Goal: Task Accomplishment & Management: Use online tool/utility

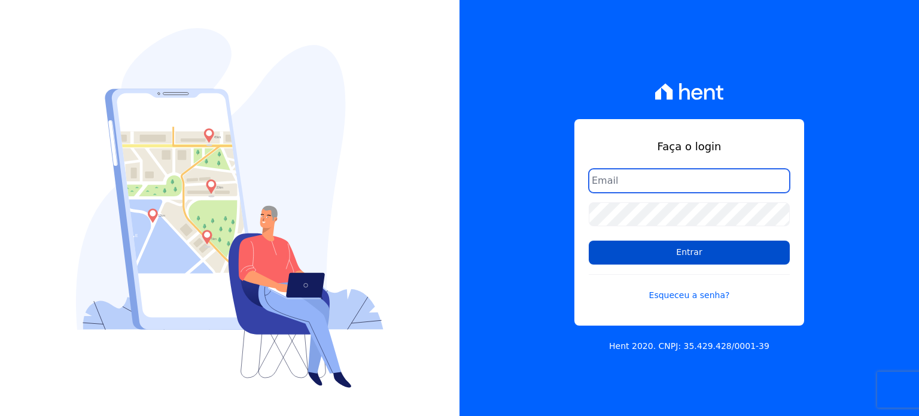
type input "[EMAIL_ADDRESS][PERSON_NAME][DOMAIN_NAME]"
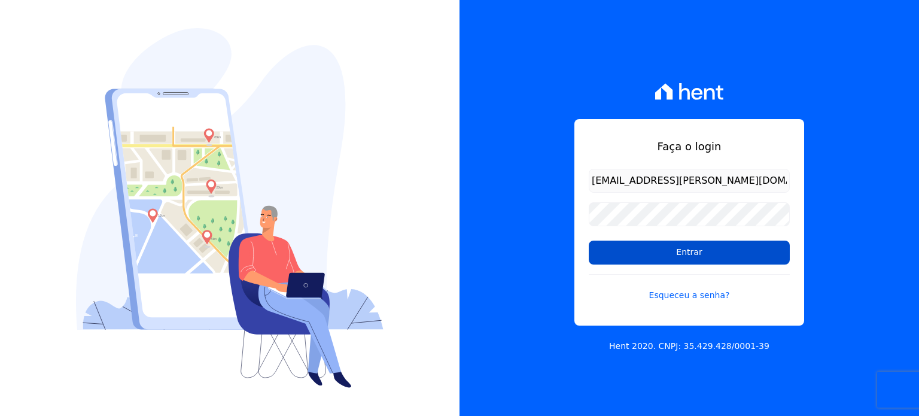
click at [683, 255] on input "Entrar" at bounding box center [689, 253] width 201 height 24
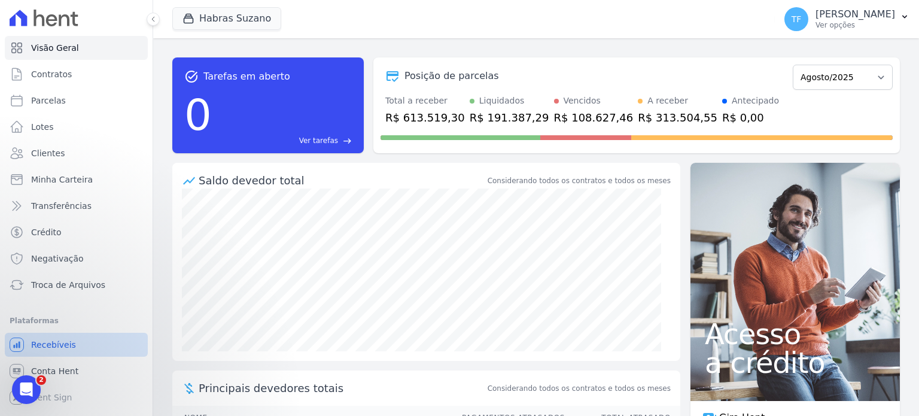
click at [63, 347] on span "Recebíveis" at bounding box center [53, 345] width 45 height 12
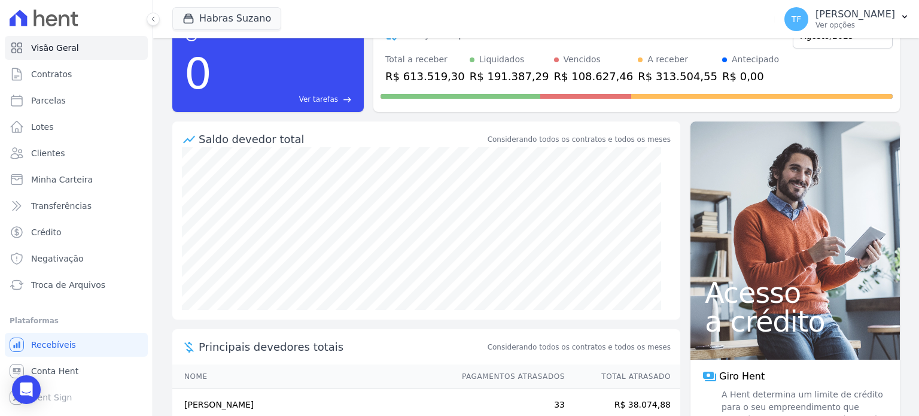
scroll to position [65, 0]
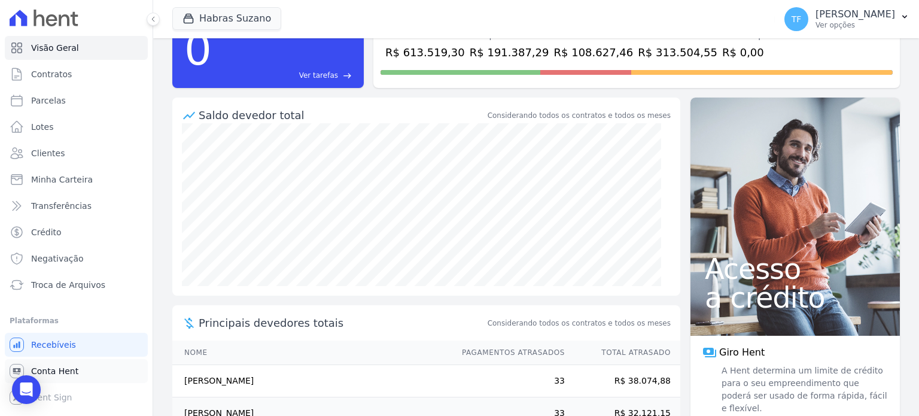
click at [84, 373] on link "Conta Hent" at bounding box center [76, 371] width 143 height 24
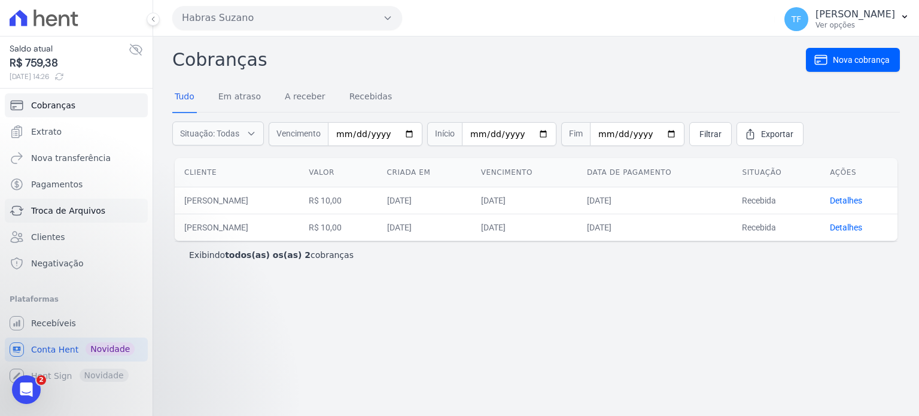
click at [61, 208] on span "Troca de Arquivos" at bounding box center [68, 211] width 74 height 12
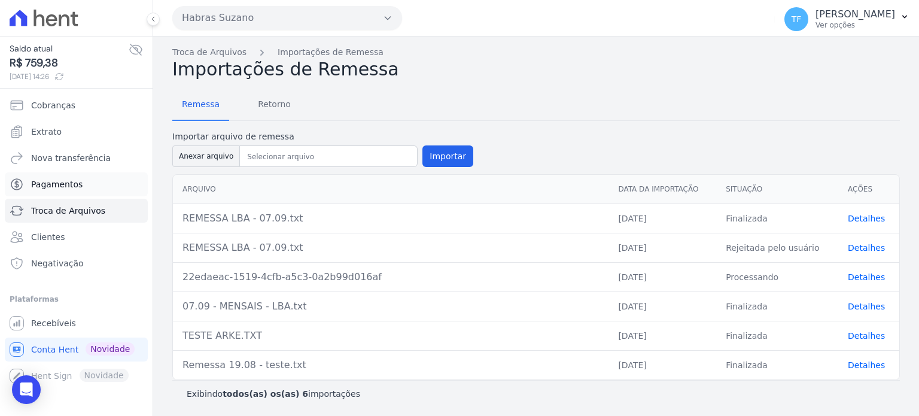
click at [90, 184] on link "Pagamentos" at bounding box center [76, 184] width 143 height 24
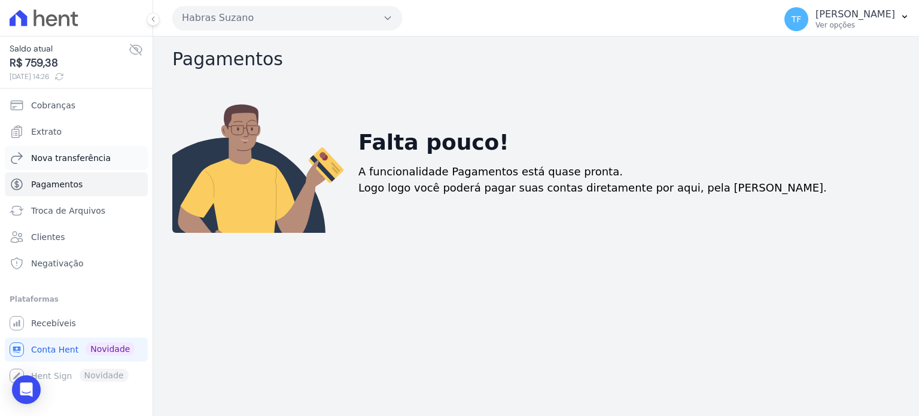
click at [101, 159] on span "Nova transferência" at bounding box center [71, 158] width 80 height 12
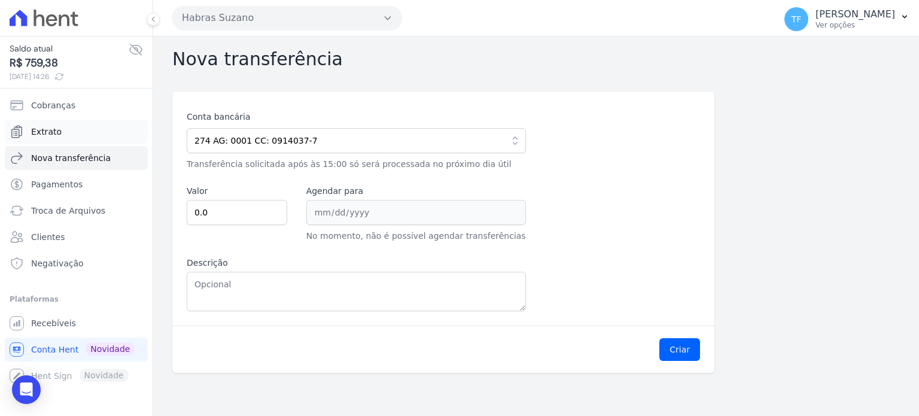
click at [78, 135] on link "Extrato" at bounding box center [76, 132] width 143 height 24
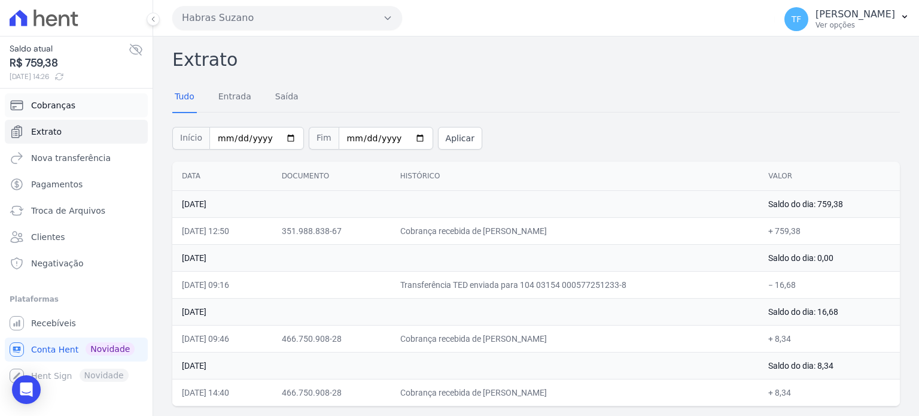
click at [71, 111] on link "Cobranças" at bounding box center [76, 105] width 143 height 24
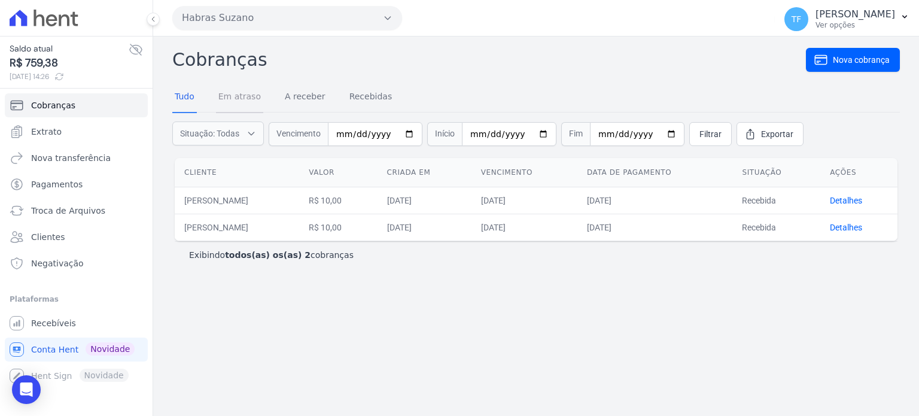
click at [229, 98] on link "Em atraso" at bounding box center [239, 97] width 47 height 31
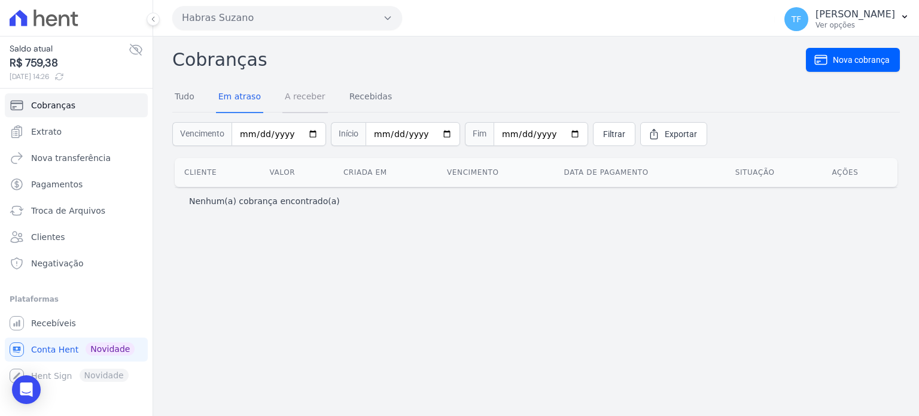
click at [296, 92] on link "A receber" at bounding box center [304, 97] width 45 height 31
click at [373, 87] on link "Recebidas" at bounding box center [371, 97] width 48 height 31
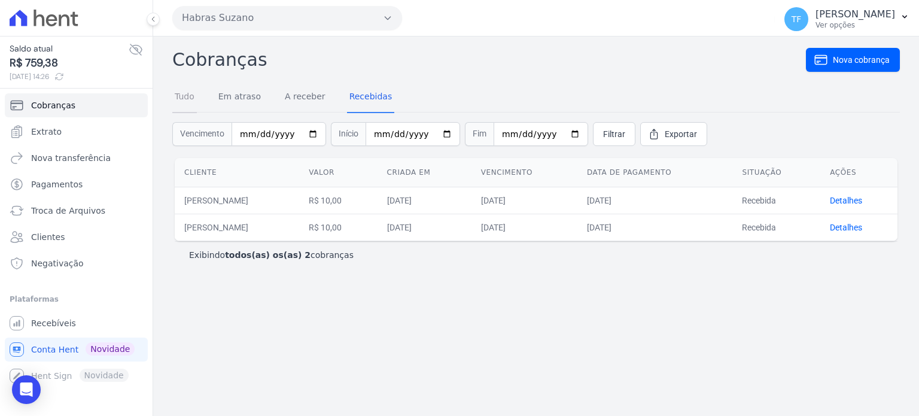
click at [184, 95] on link "Tudo" at bounding box center [184, 97] width 25 height 31
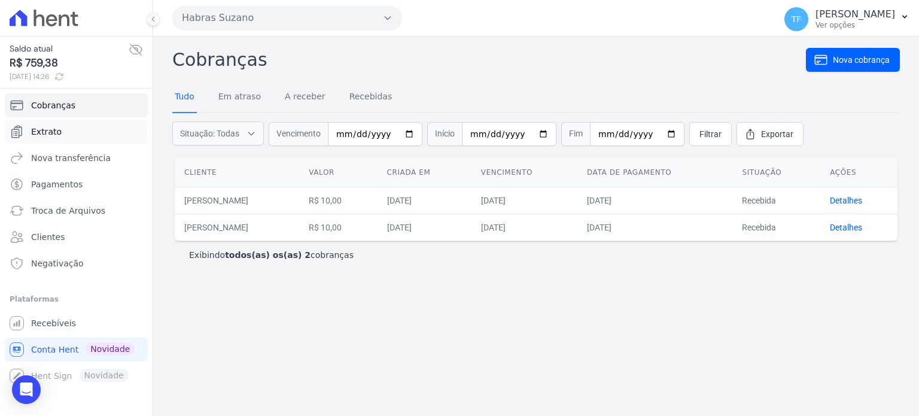
click at [83, 139] on link "Extrato" at bounding box center [76, 132] width 143 height 24
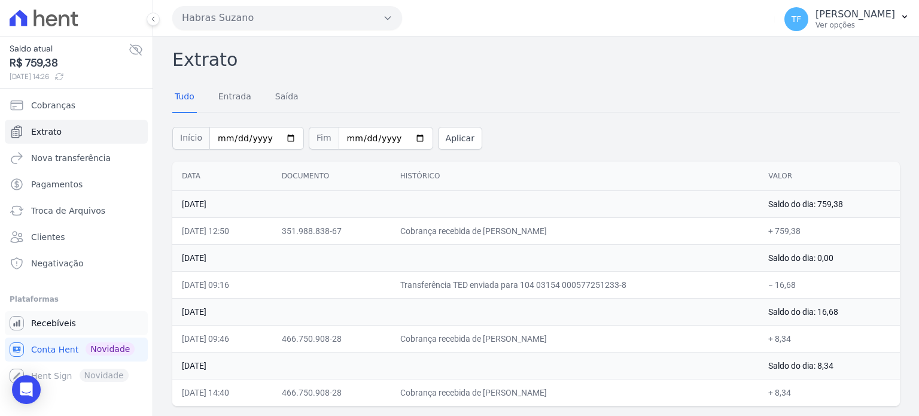
click at [82, 313] on link "Recebíveis" at bounding box center [76, 323] width 143 height 24
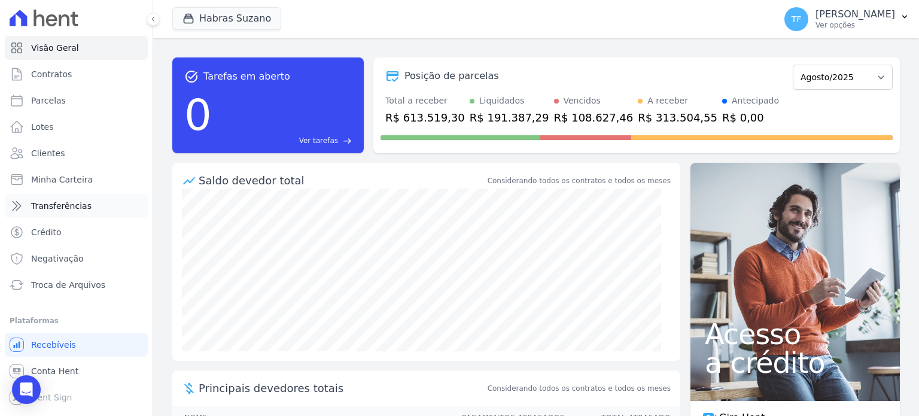
click at [66, 208] on span "Transferências" at bounding box center [61, 206] width 60 height 12
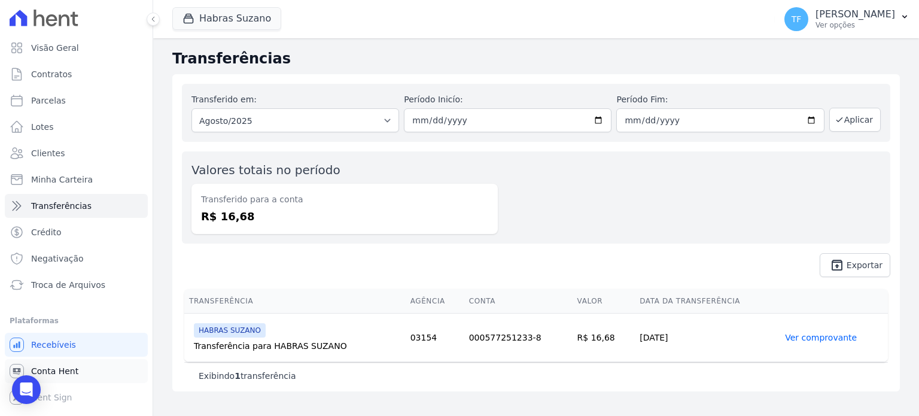
click at [74, 369] on span "Conta Hent" at bounding box center [54, 371] width 47 height 12
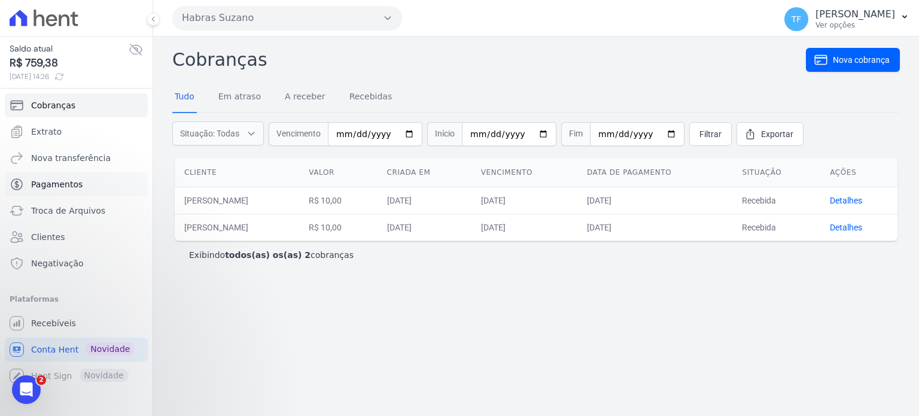
click at [63, 189] on span "Pagamentos" at bounding box center [56, 184] width 51 height 12
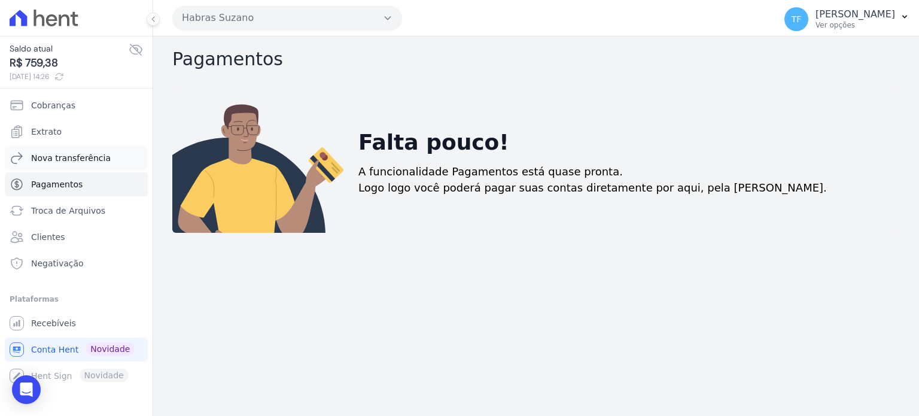
click at [79, 146] on link "Nova transferência" at bounding box center [76, 158] width 143 height 24
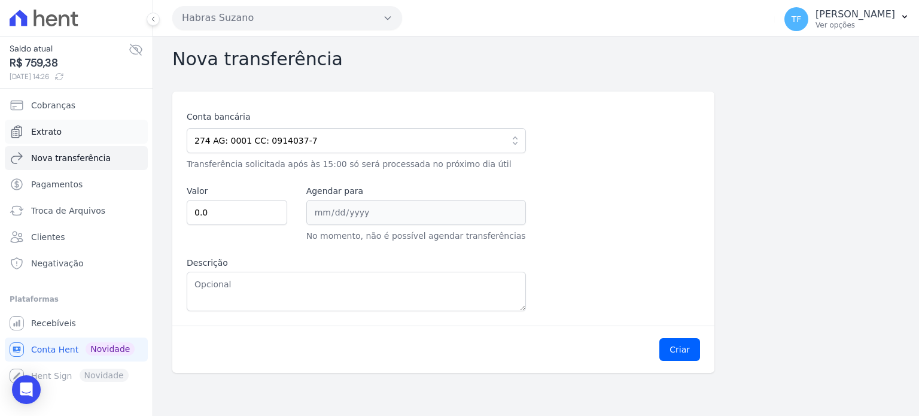
click at [72, 129] on link "Extrato" at bounding box center [76, 132] width 143 height 24
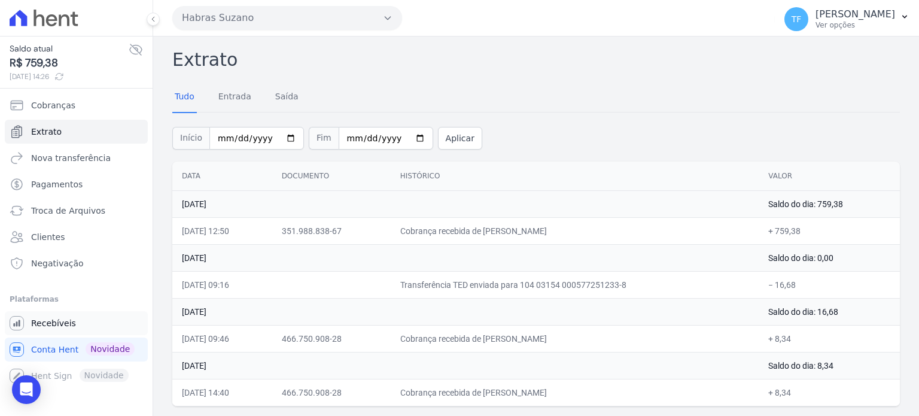
click at [67, 318] on span "Recebíveis" at bounding box center [53, 323] width 45 height 12
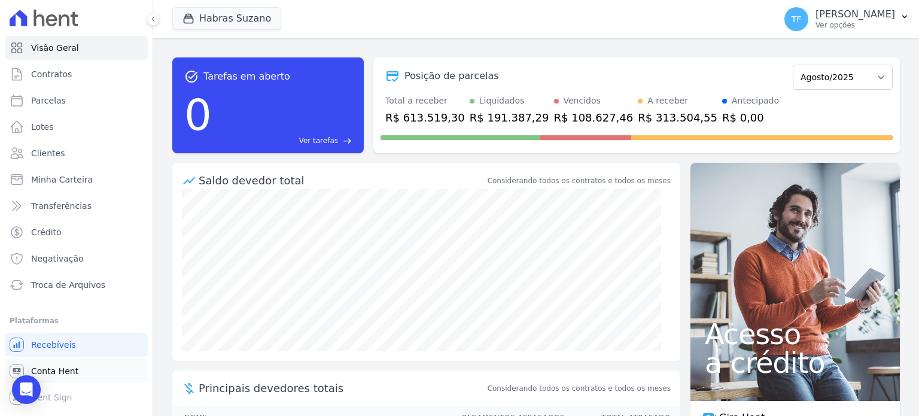
click at [72, 362] on link "Conta Hent" at bounding box center [76, 371] width 143 height 24
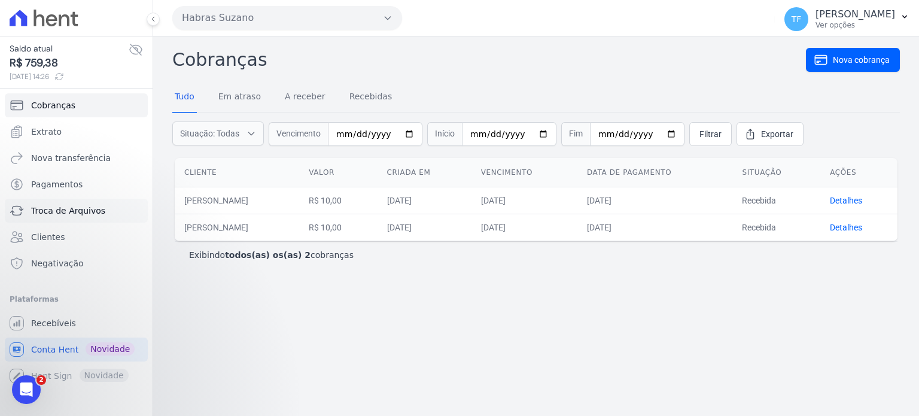
click at [51, 214] on span "Troca de Arquivos" at bounding box center [68, 211] width 74 height 12
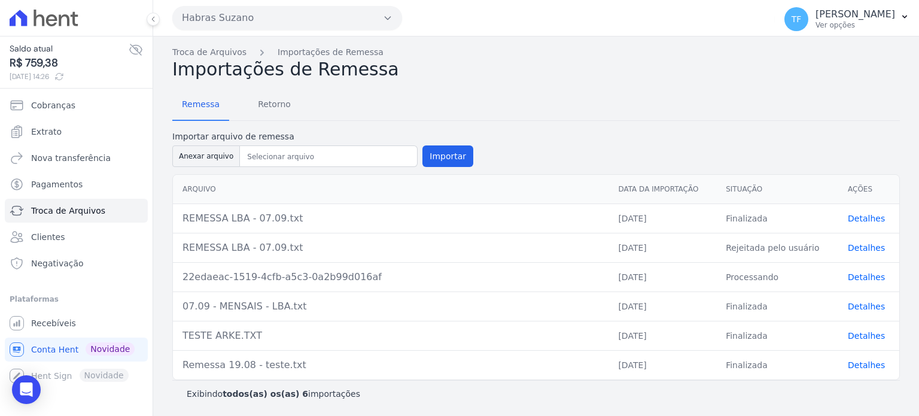
click at [868, 278] on link "Detalhes" at bounding box center [866, 277] width 37 height 10
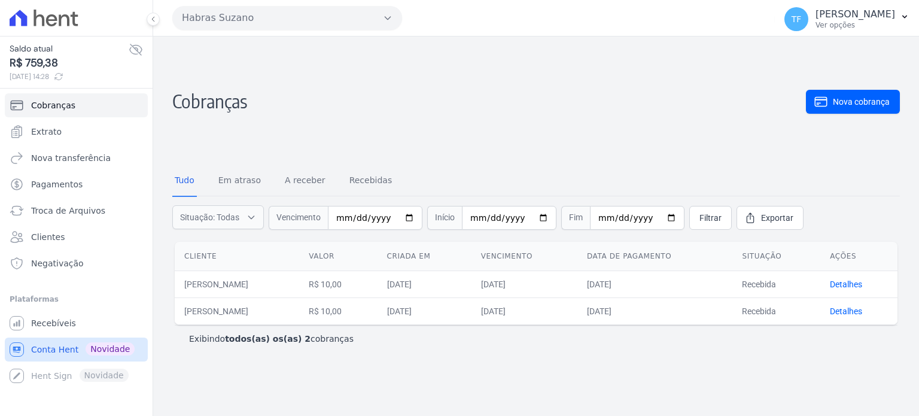
click at [53, 353] on span "Conta Hent" at bounding box center [54, 350] width 47 height 12
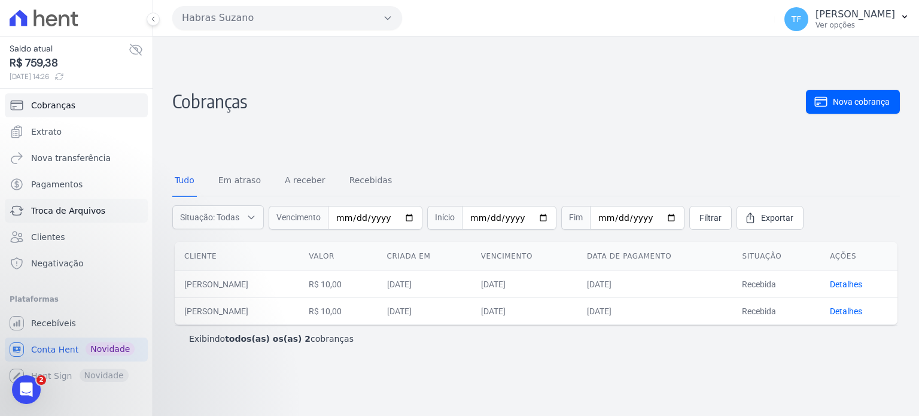
click at [77, 205] on span "Troca de Arquivos" at bounding box center [68, 211] width 74 height 12
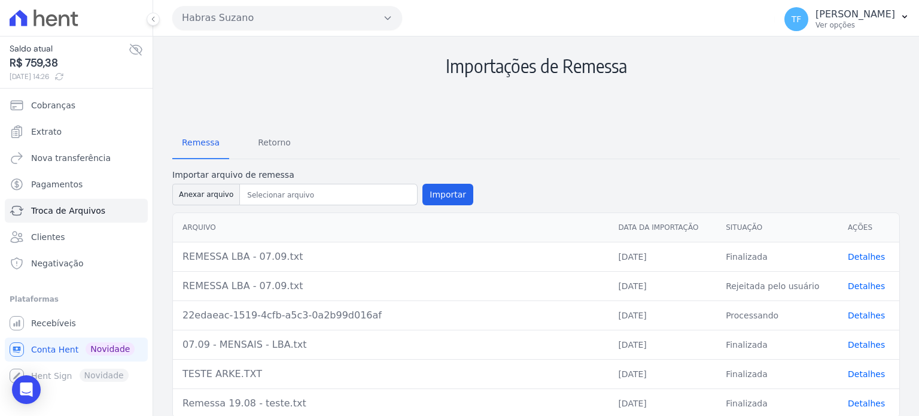
scroll to position [53, 0]
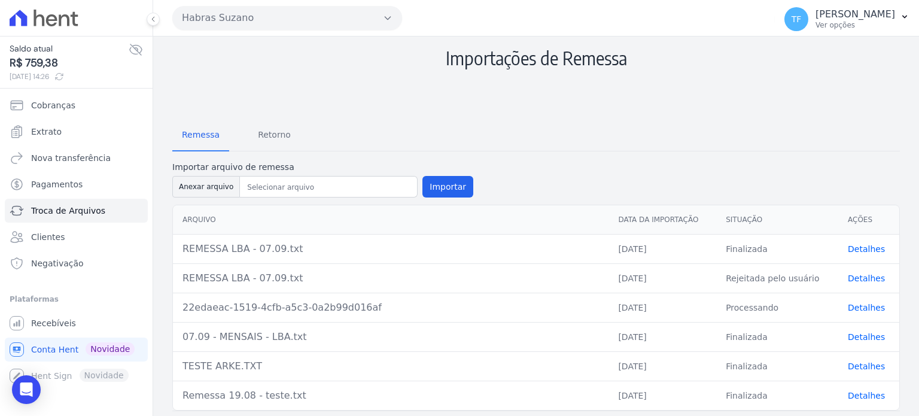
click at [861, 304] on link "Detalhes" at bounding box center [866, 308] width 37 height 10
